Goal: Information Seeking & Learning: Learn about a topic

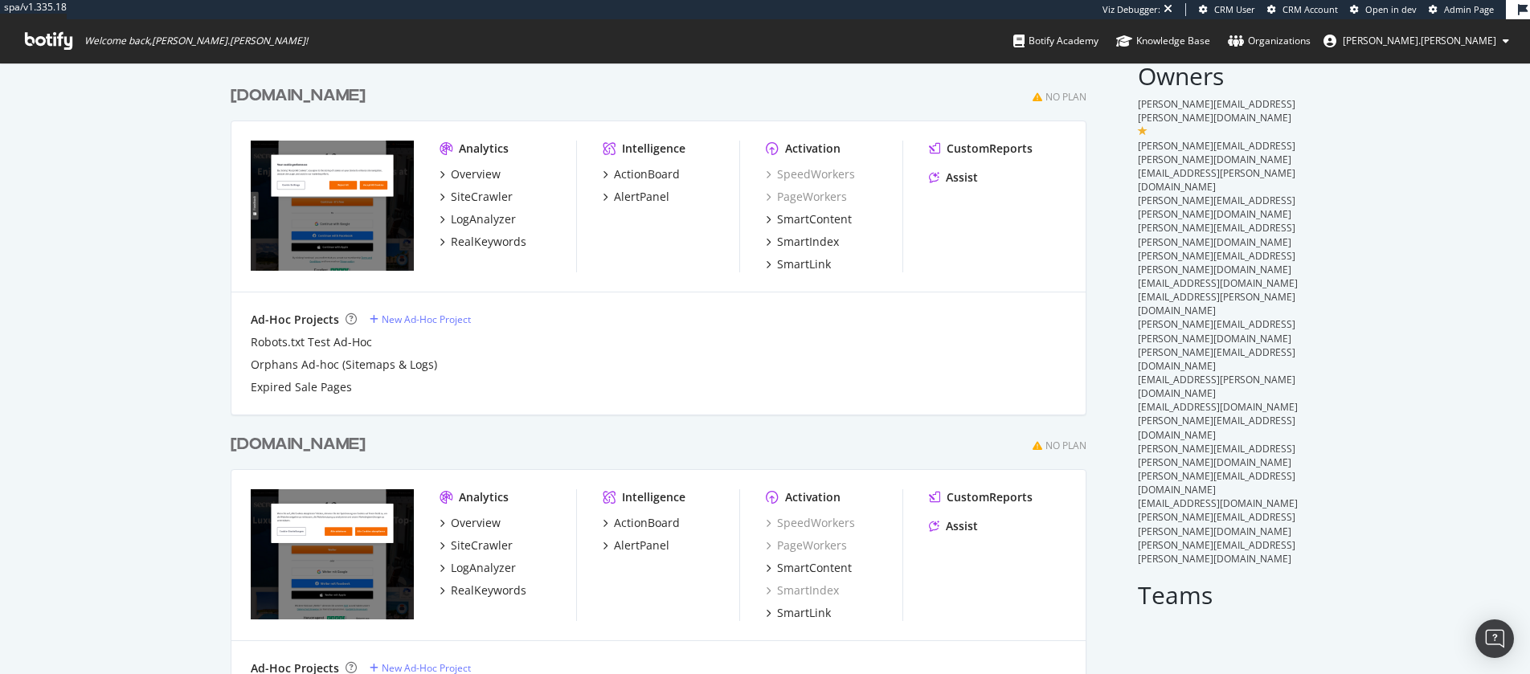
scroll to position [102, 0]
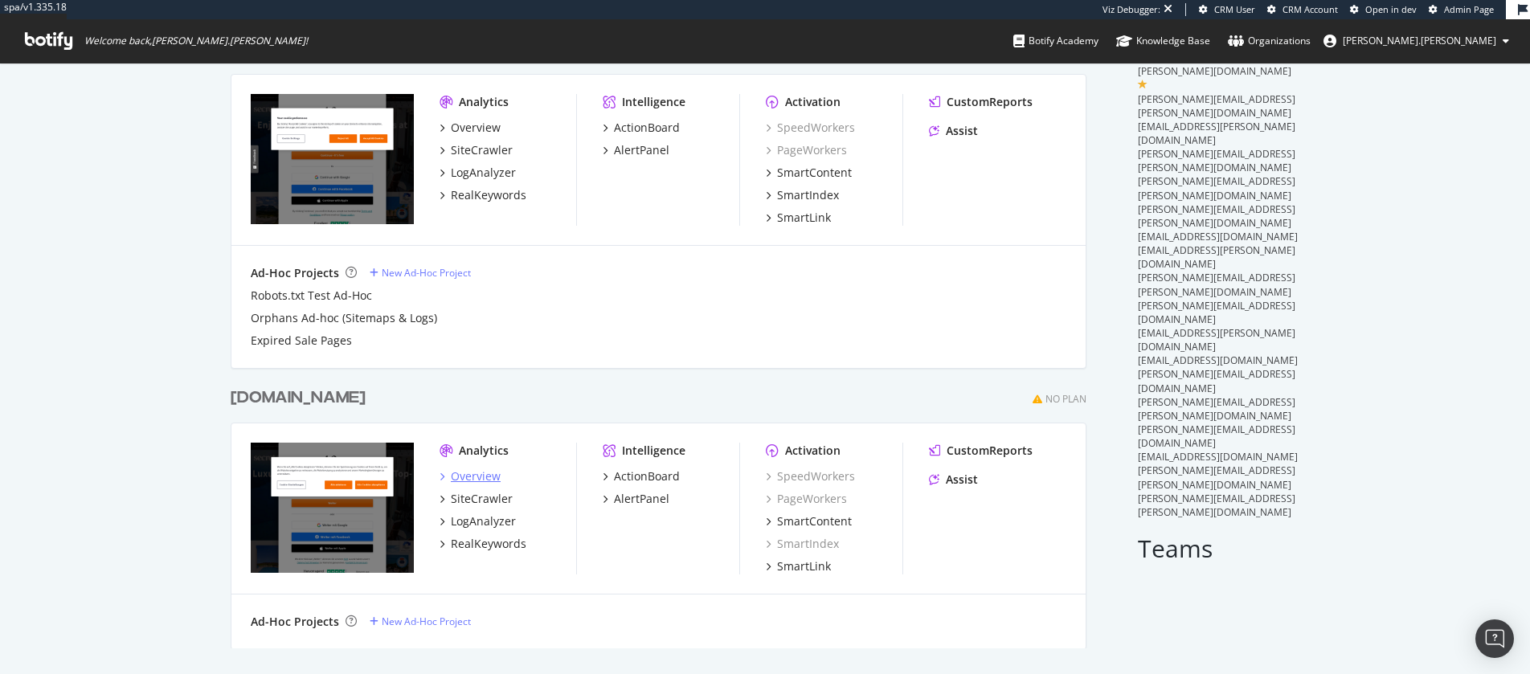
click at [484, 473] on div "Overview" at bounding box center [476, 477] width 50 height 16
